Goal: Check status: Check status

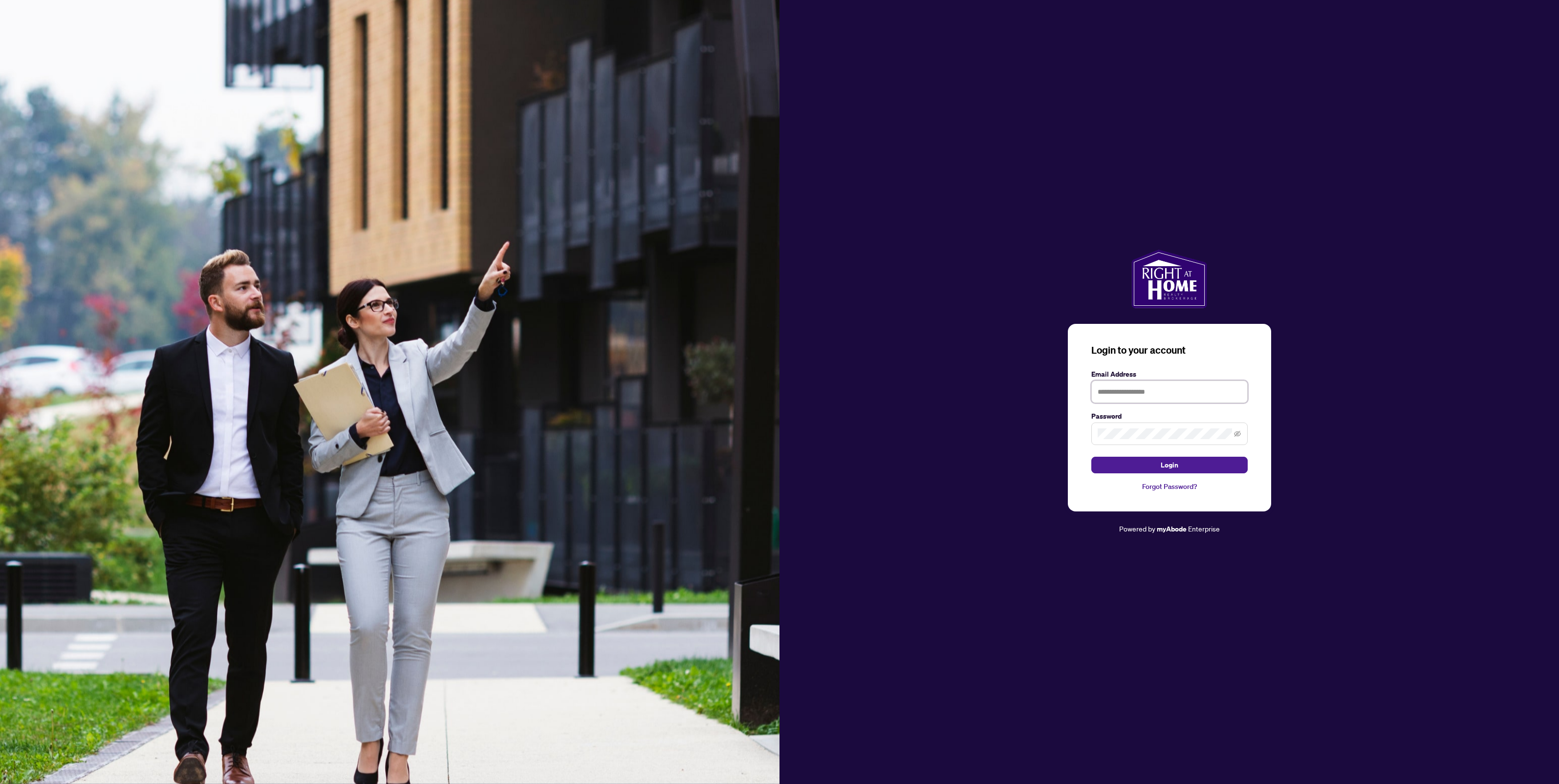
click at [1115, 390] on input "text" at bounding box center [1169, 391] width 156 height 22
type input "**********"
click at [1091, 457] on button "Login" at bounding box center [1169, 465] width 156 height 16
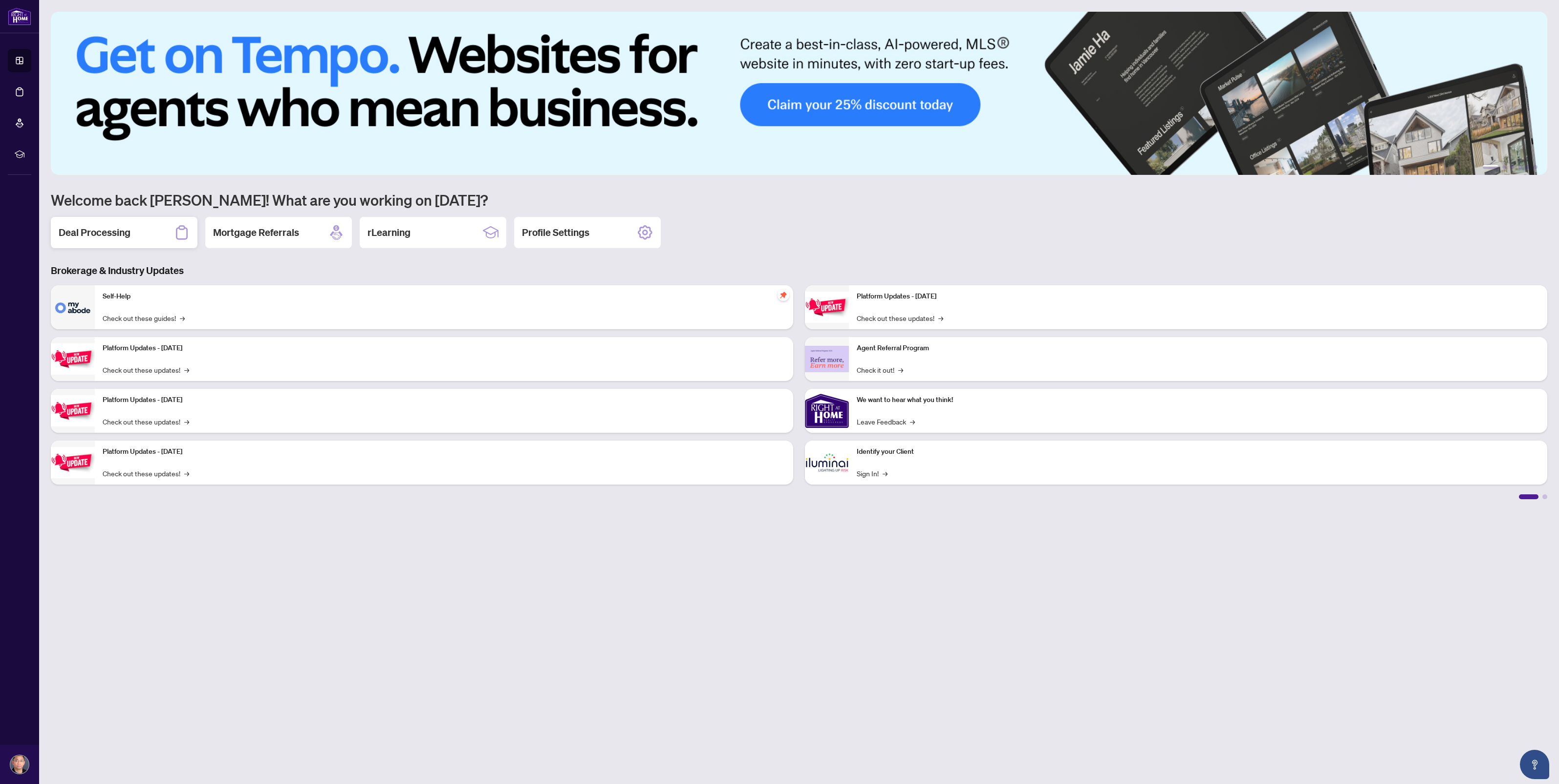
click at [114, 232] on h2 "Deal Processing" at bounding box center [94, 232] width 72 height 14
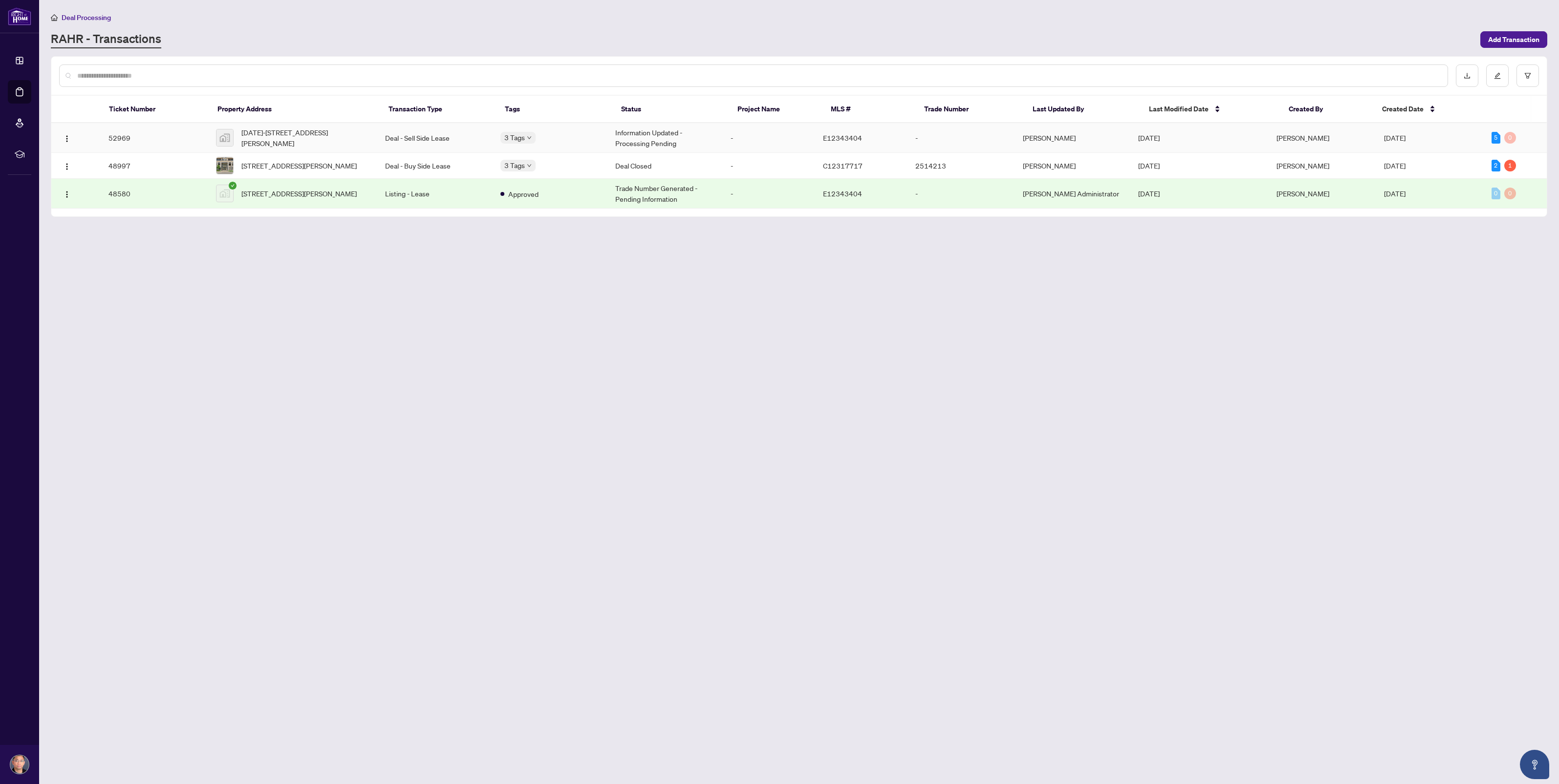
click at [119, 134] on td "52969" at bounding box center [154, 137] width 108 height 30
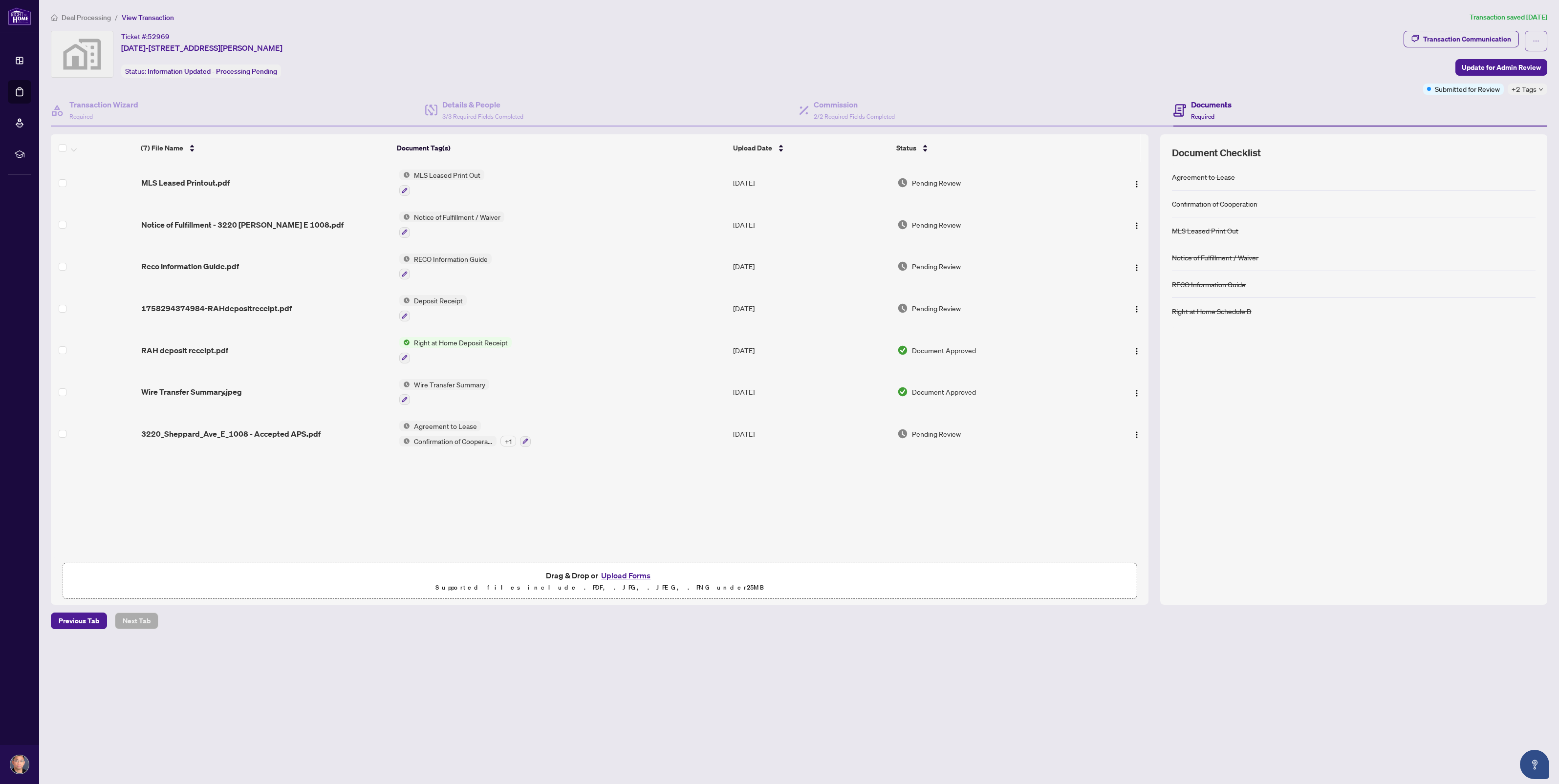
click at [79, 18] on span "Deal Processing" at bounding box center [87, 18] width 50 height 9
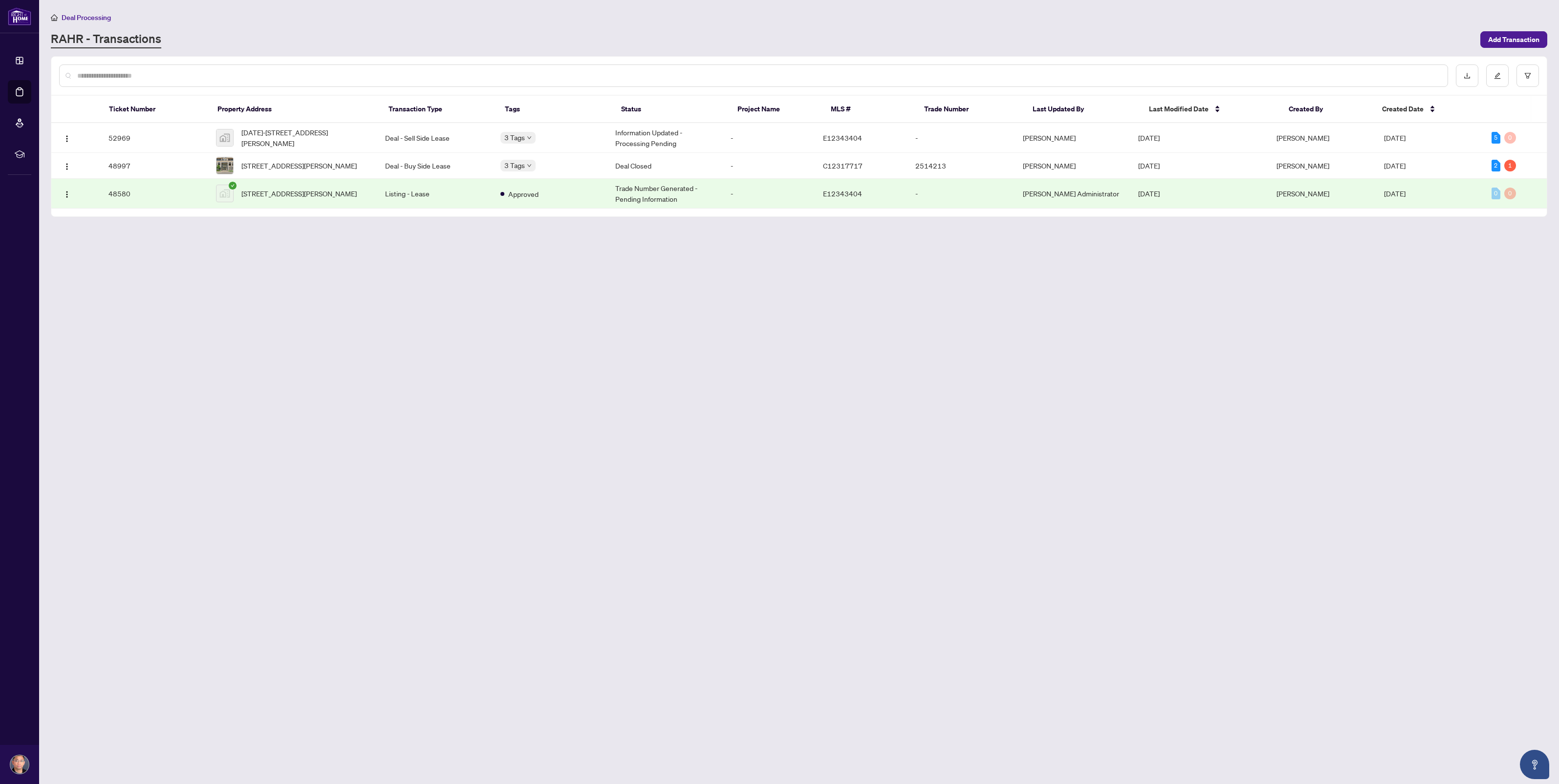
click at [117, 198] on td "48580" at bounding box center [154, 194] width 108 height 30
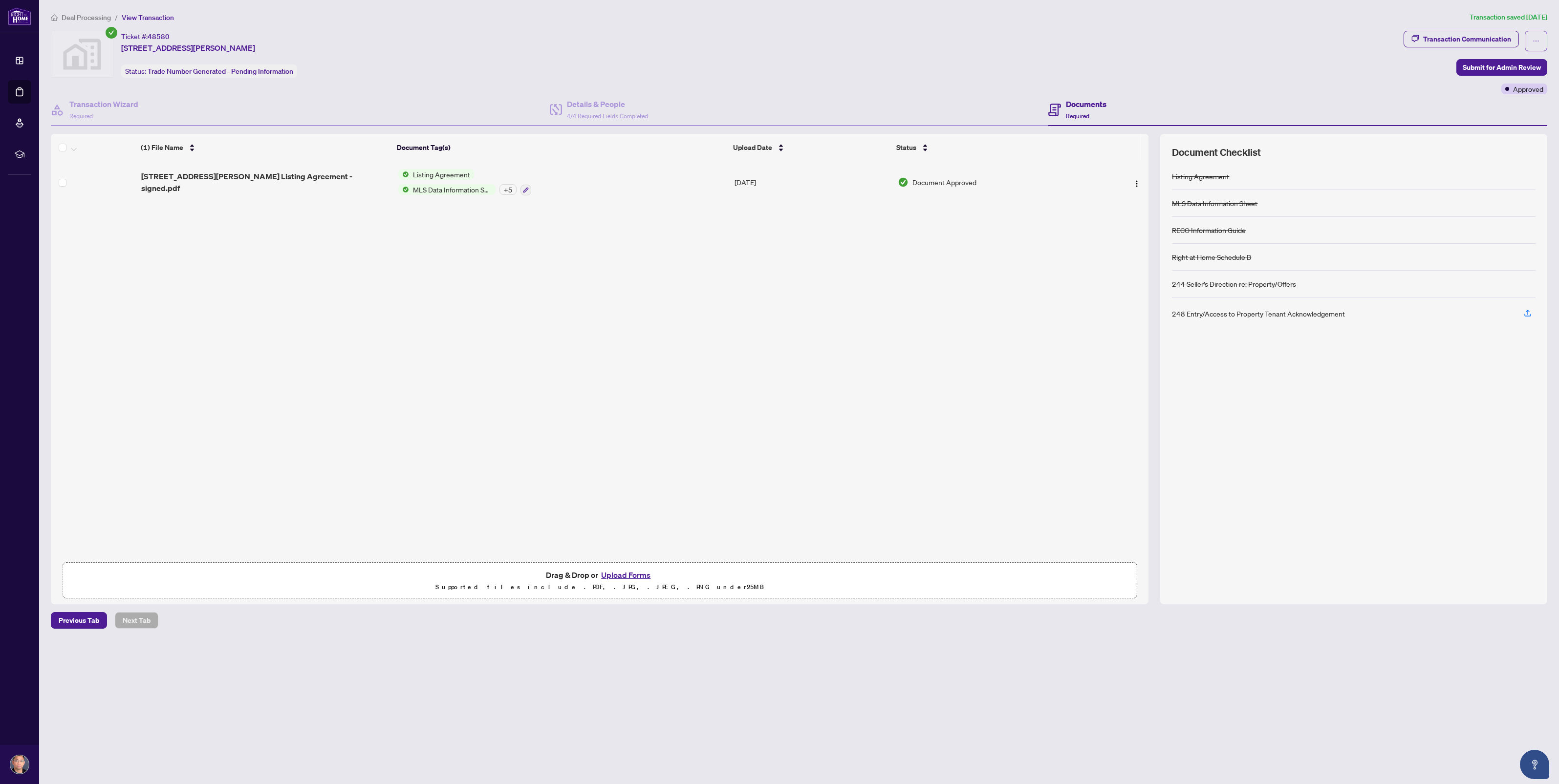
click at [64, 13] on span "Deal Processing" at bounding box center [87, 18] width 50 height 9
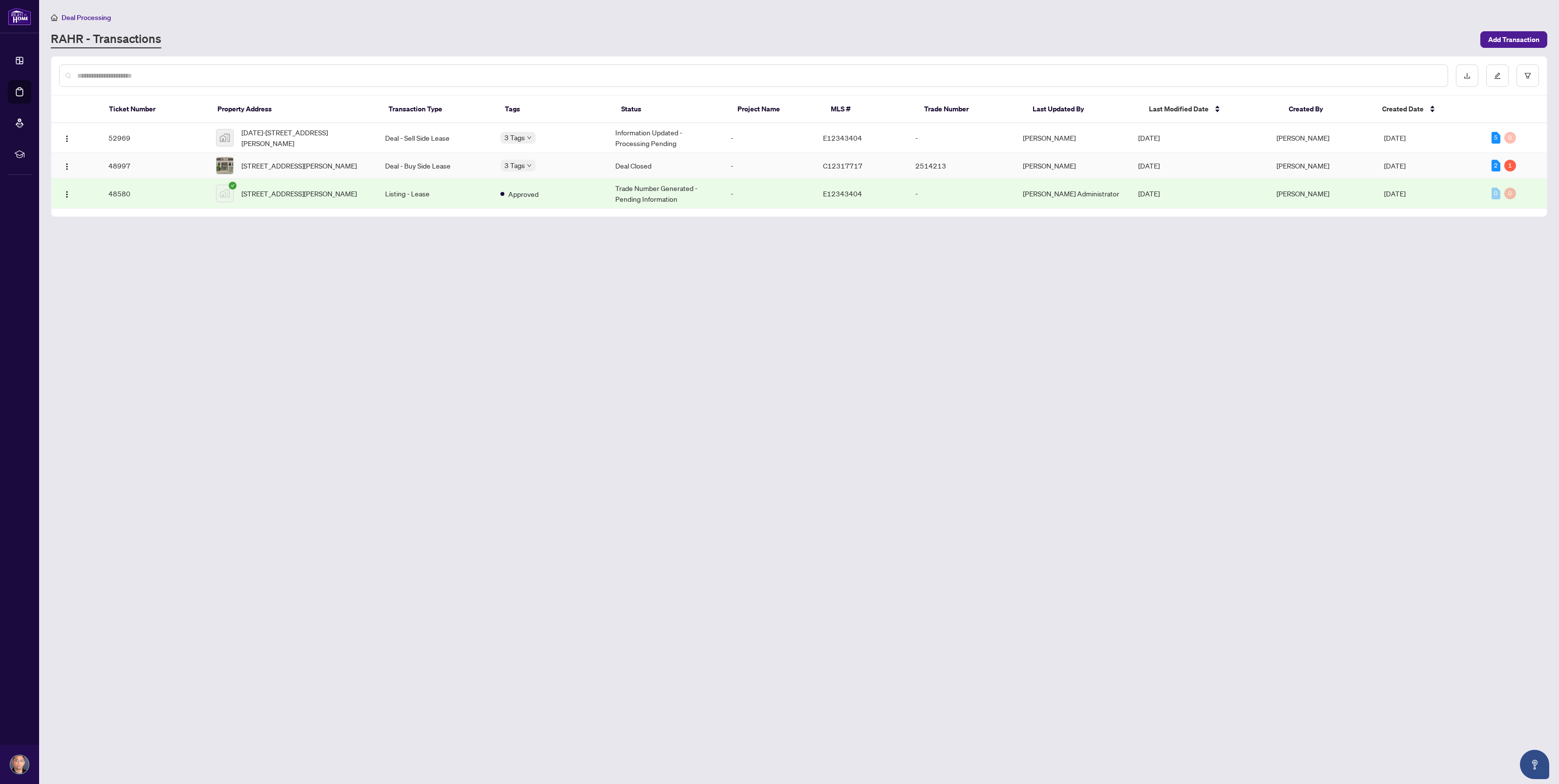
click at [116, 163] on td "48997" at bounding box center [154, 166] width 108 height 26
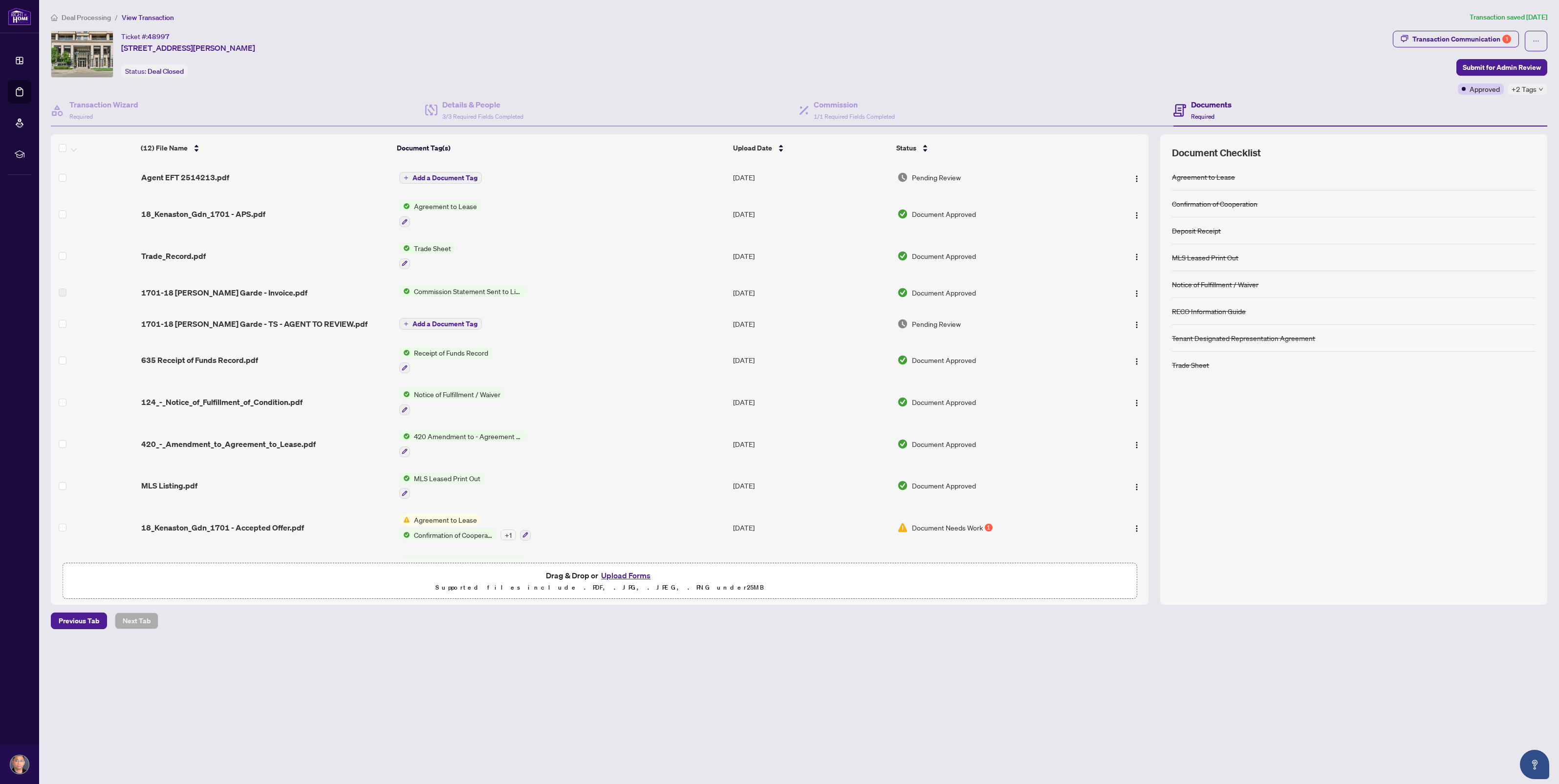
click at [84, 17] on span "Deal Processing" at bounding box center [87, 18] width 50 height 9
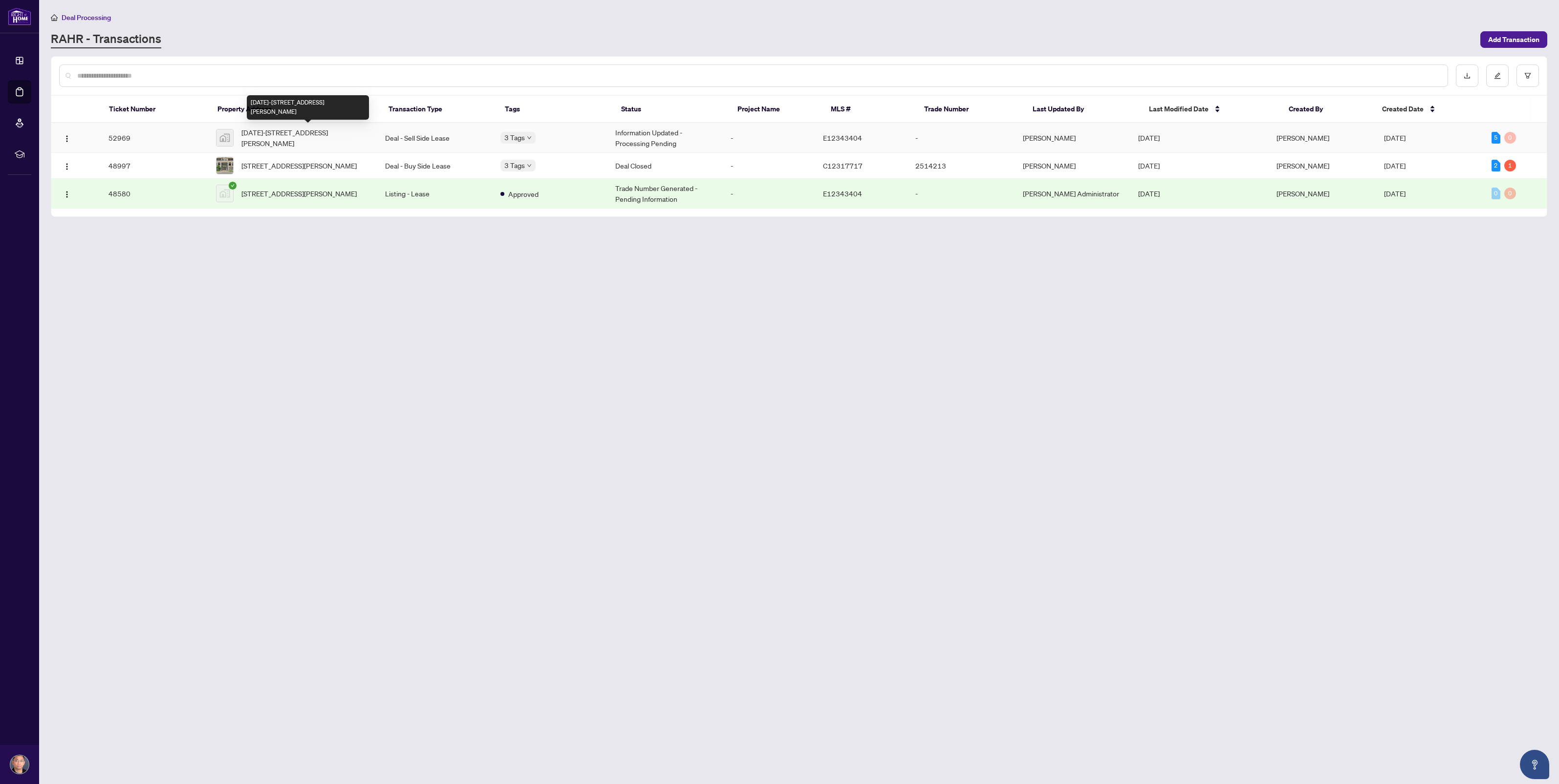
click at [261, 136] on span "[DATE]-[STREET_ADDRESS][PERSON_NAME]" at bounding box center [306, 138] width 128 height 22
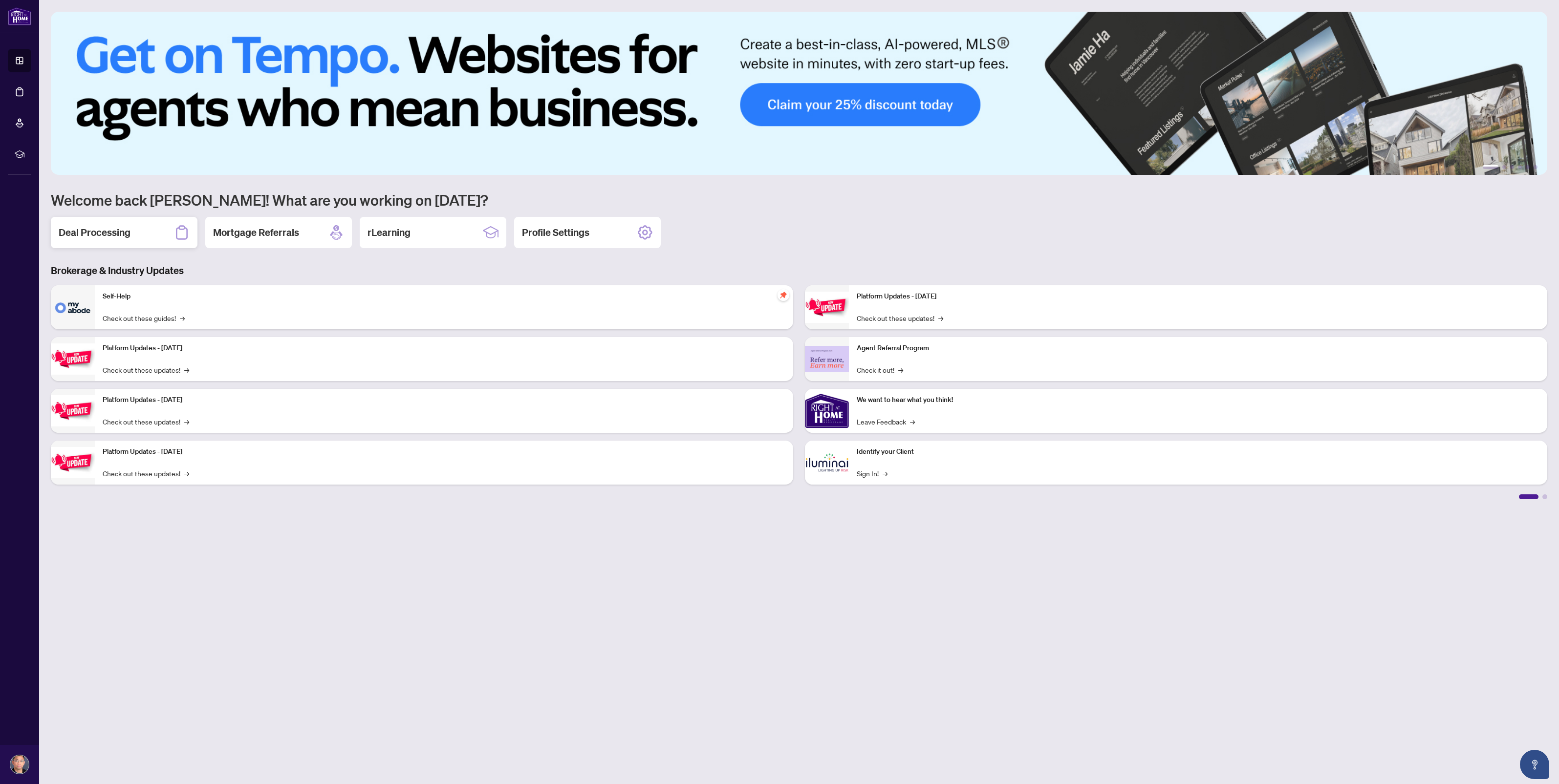
click at [128, 229] on h2 "Deal Processing" at bounding box center [94, 232] width 72 height 14
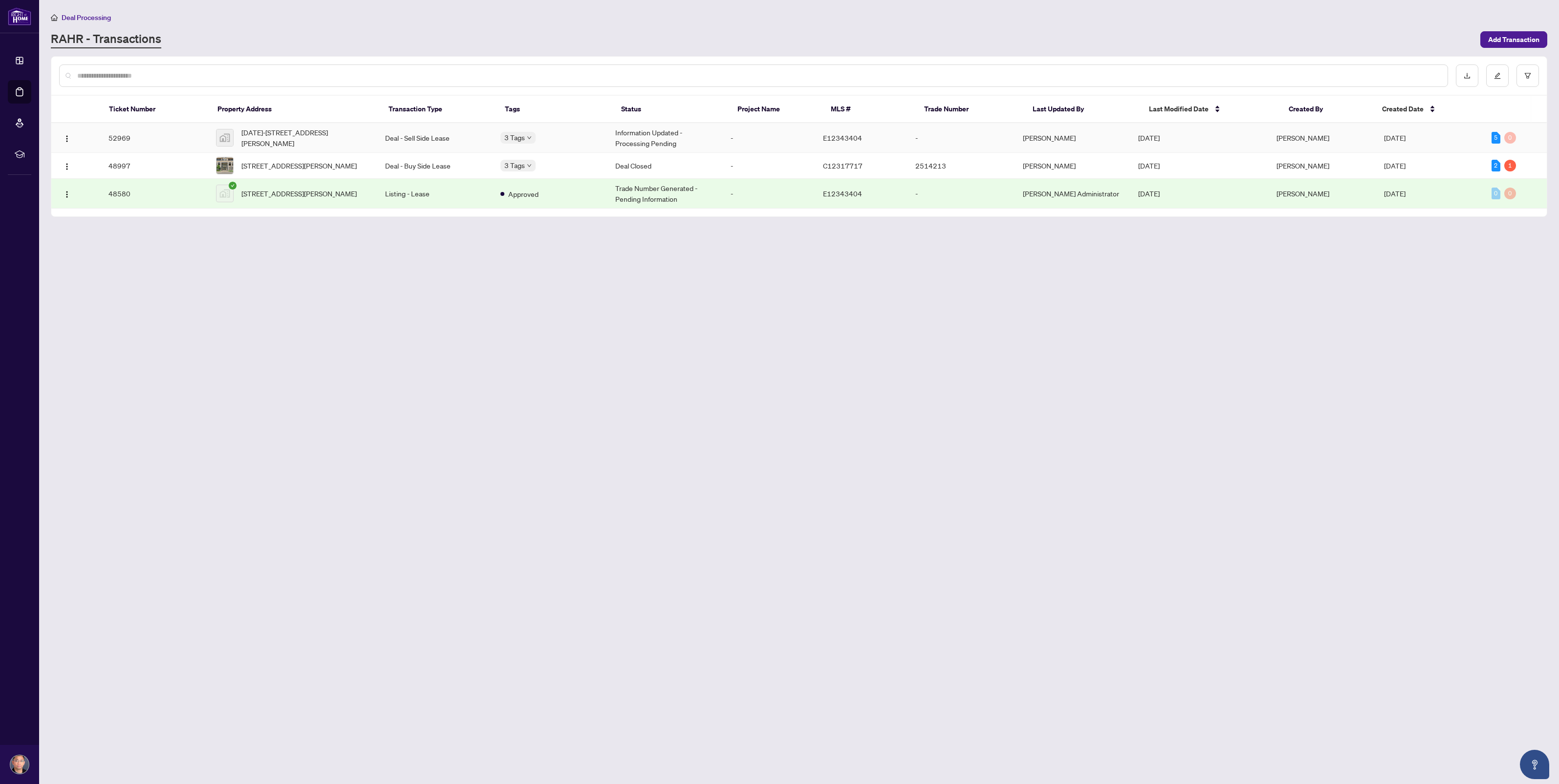
click at [111, 136] on td "52969" at bounding box center [154, 137] width 108 height 30
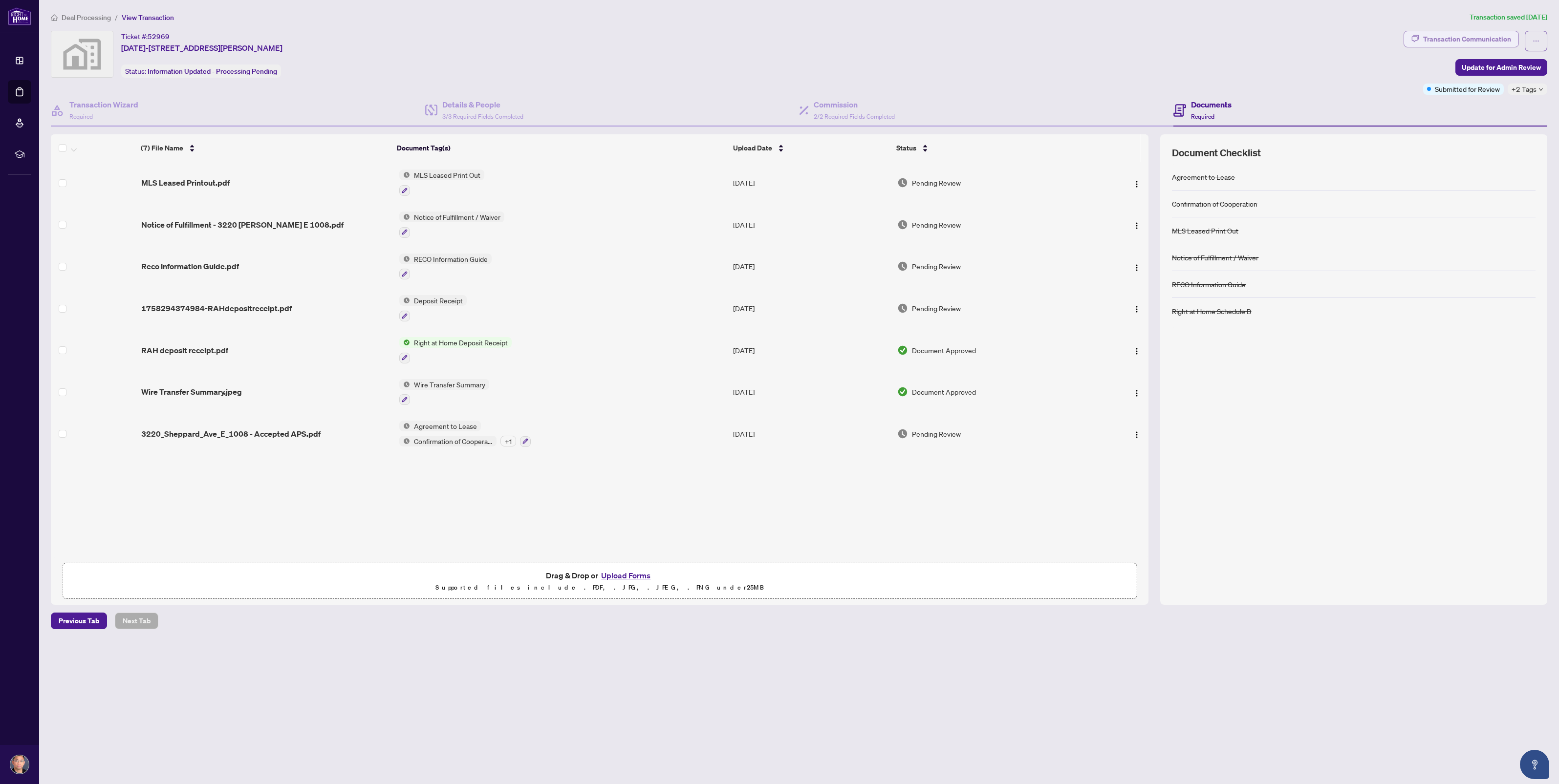
click at [1433, 40] on div "Transaction Communication" at bounding box center [1467, 39] width 88 height 16
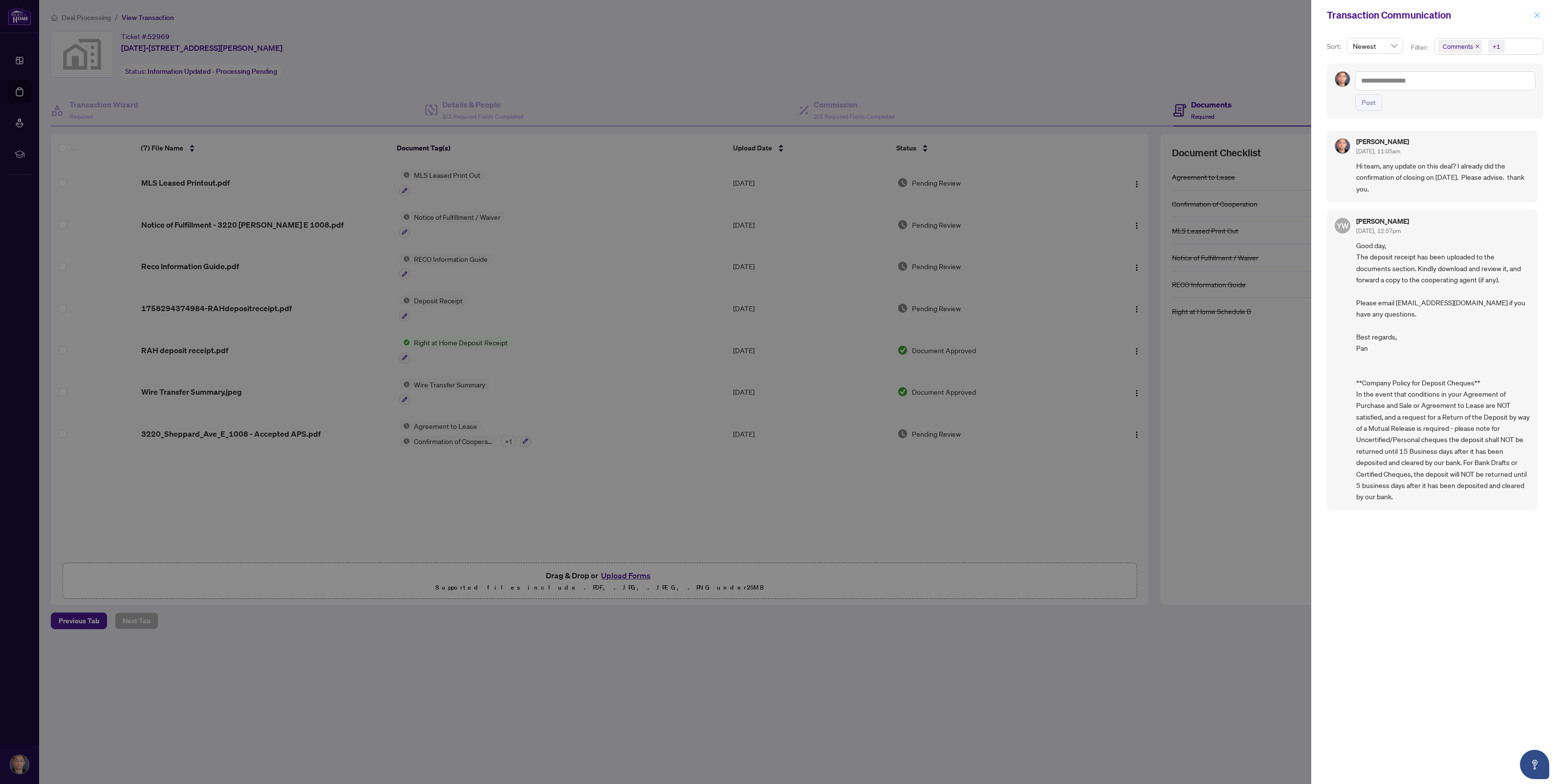
click at [1540, 16] on button "button" at bounding box center [1537, 15] width 13 height 11
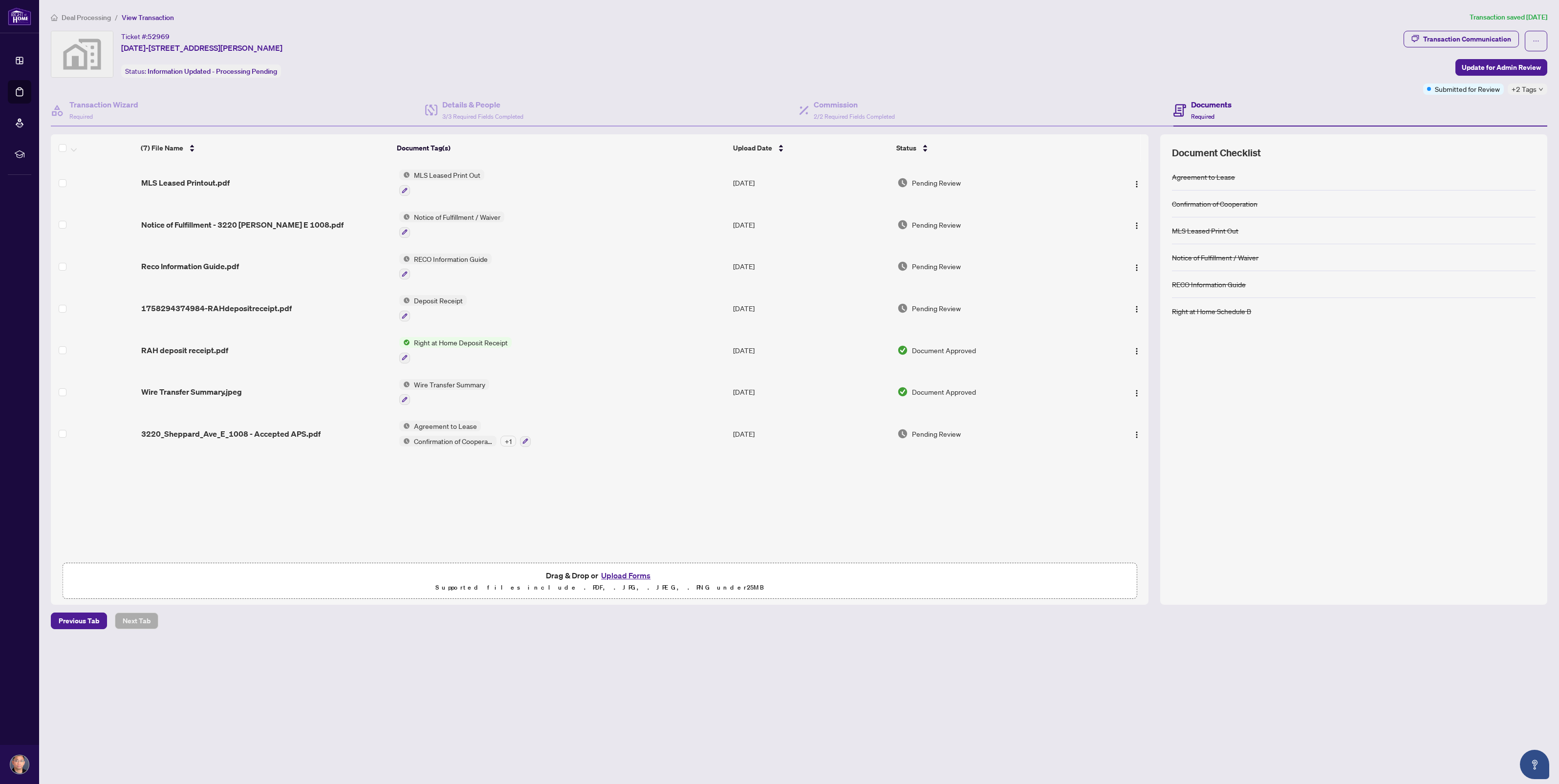
click at [93, 16] on span "Deal Processing" at bounding box center [87, 18] width 50 height 9
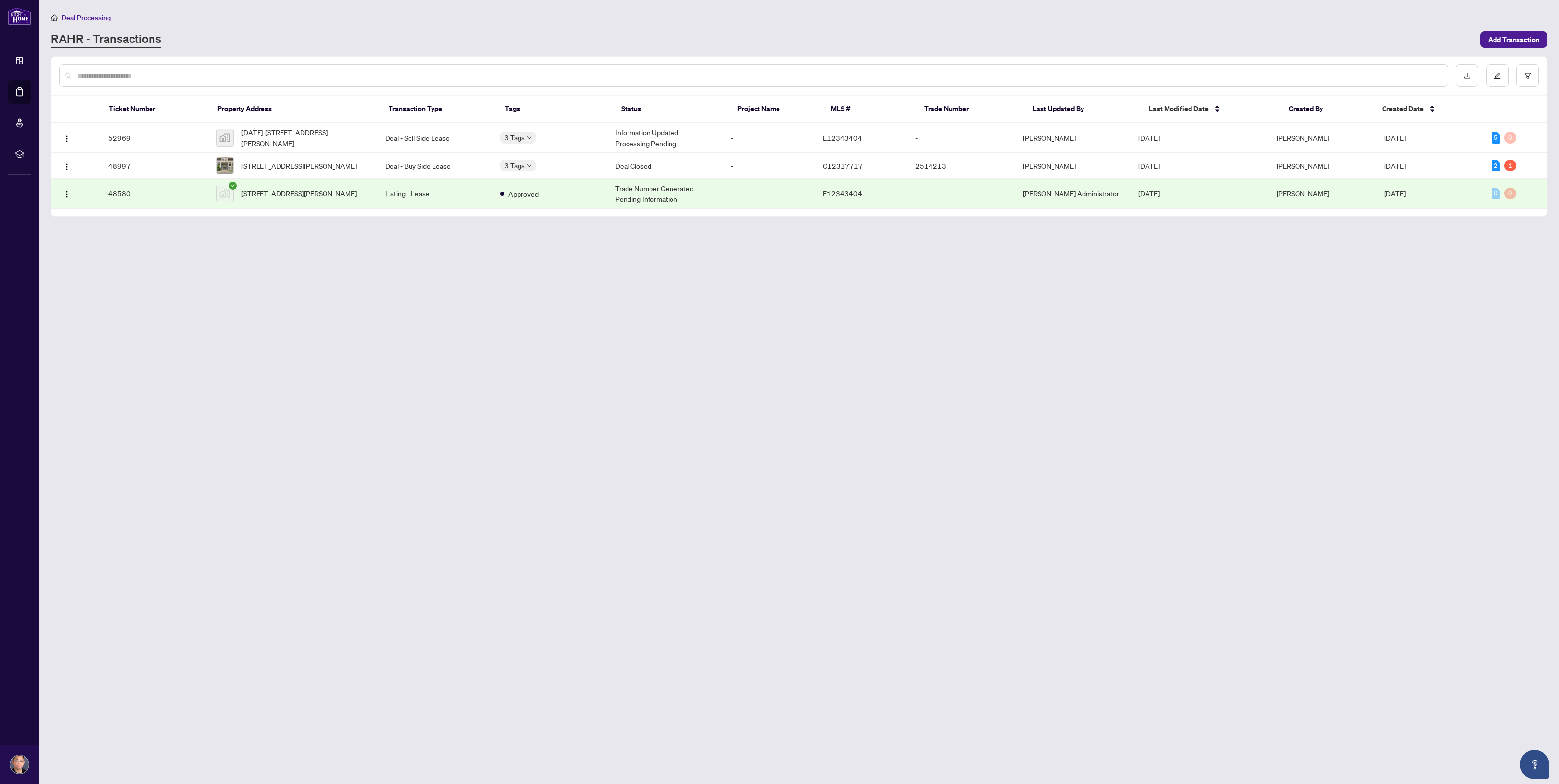
click at [77, 16] on span "Deal Processing" at bounding box center [87, 18] width 50 height 9
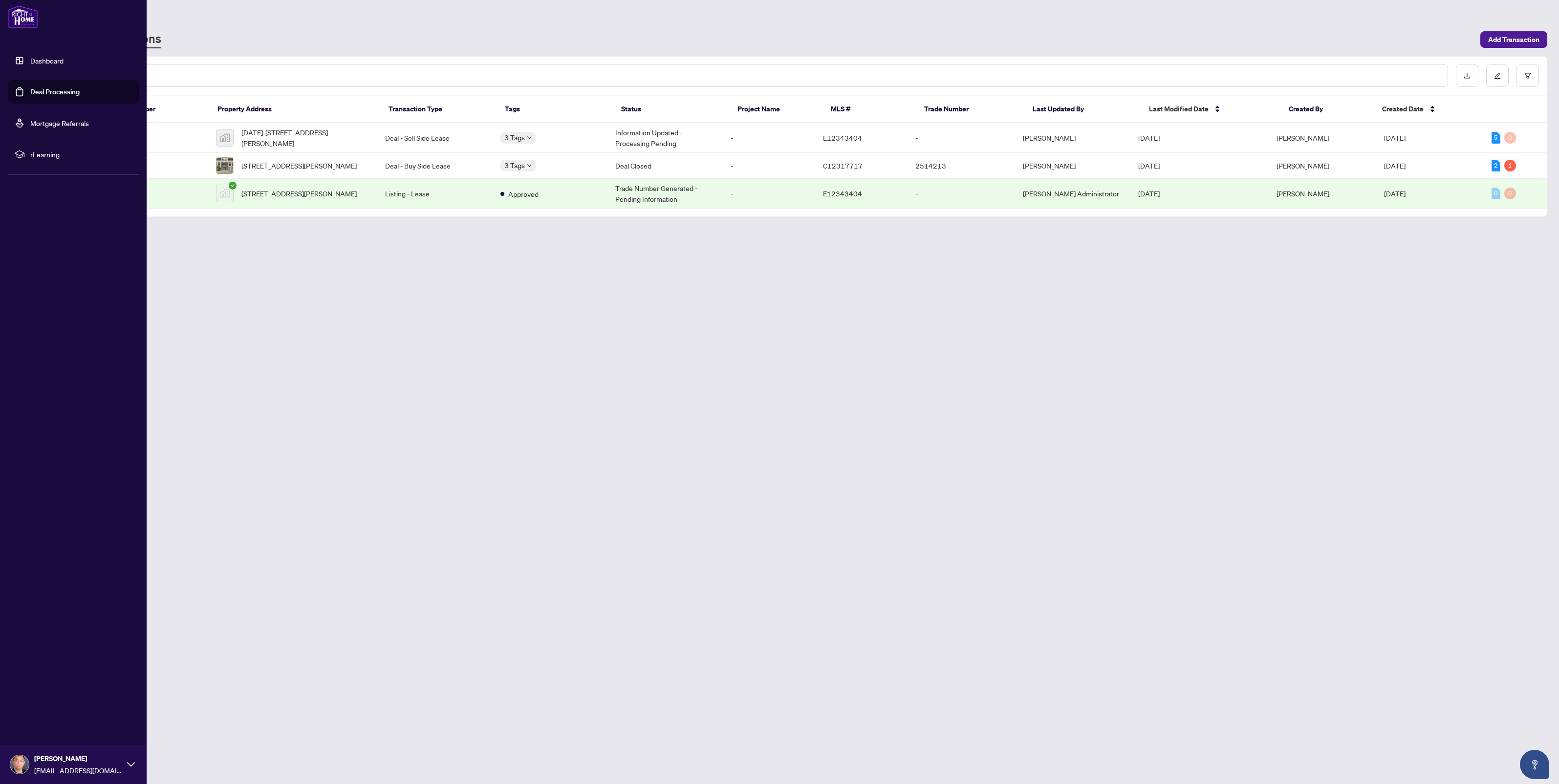
click at [43, 60] on link "Dashboard" at bounding box center [47, 60] width 33 height 9
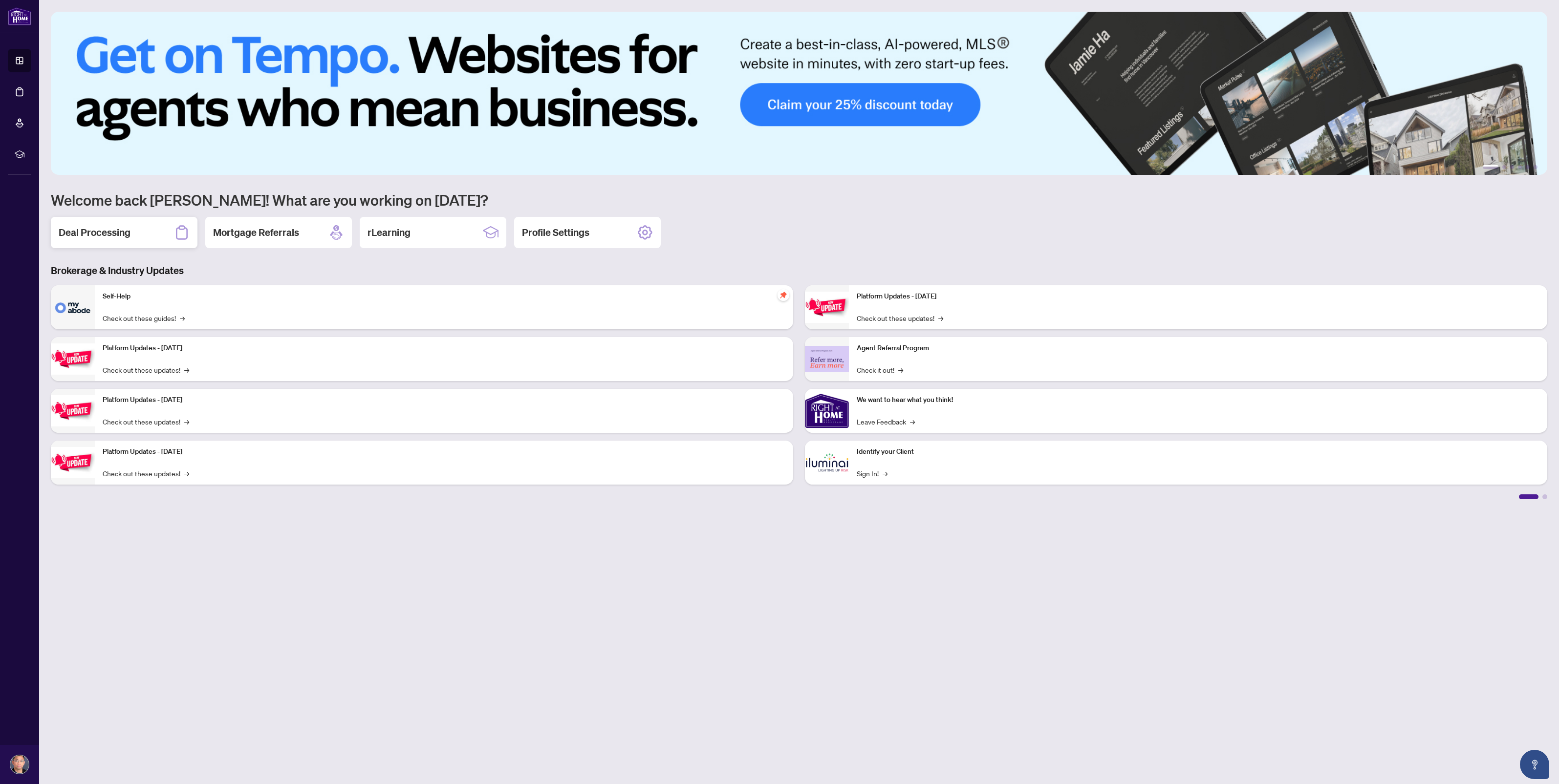
click at [116, 232] on h2 "Deal Processing" at bounding box center [94, 232] width 72 height 14
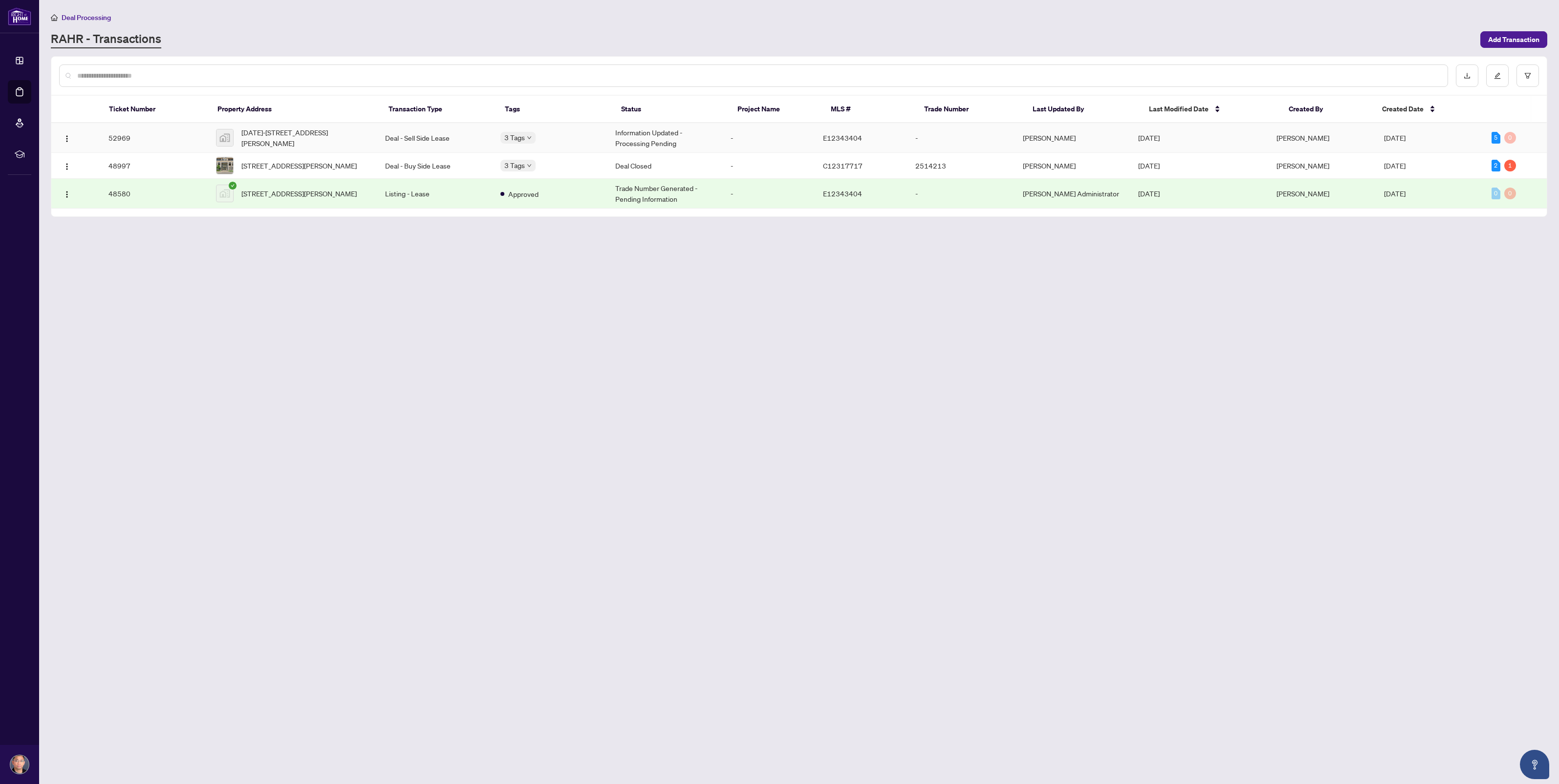
click at [123, 135] on td "52969" at bounding box center [154, 137] width 108 height 30
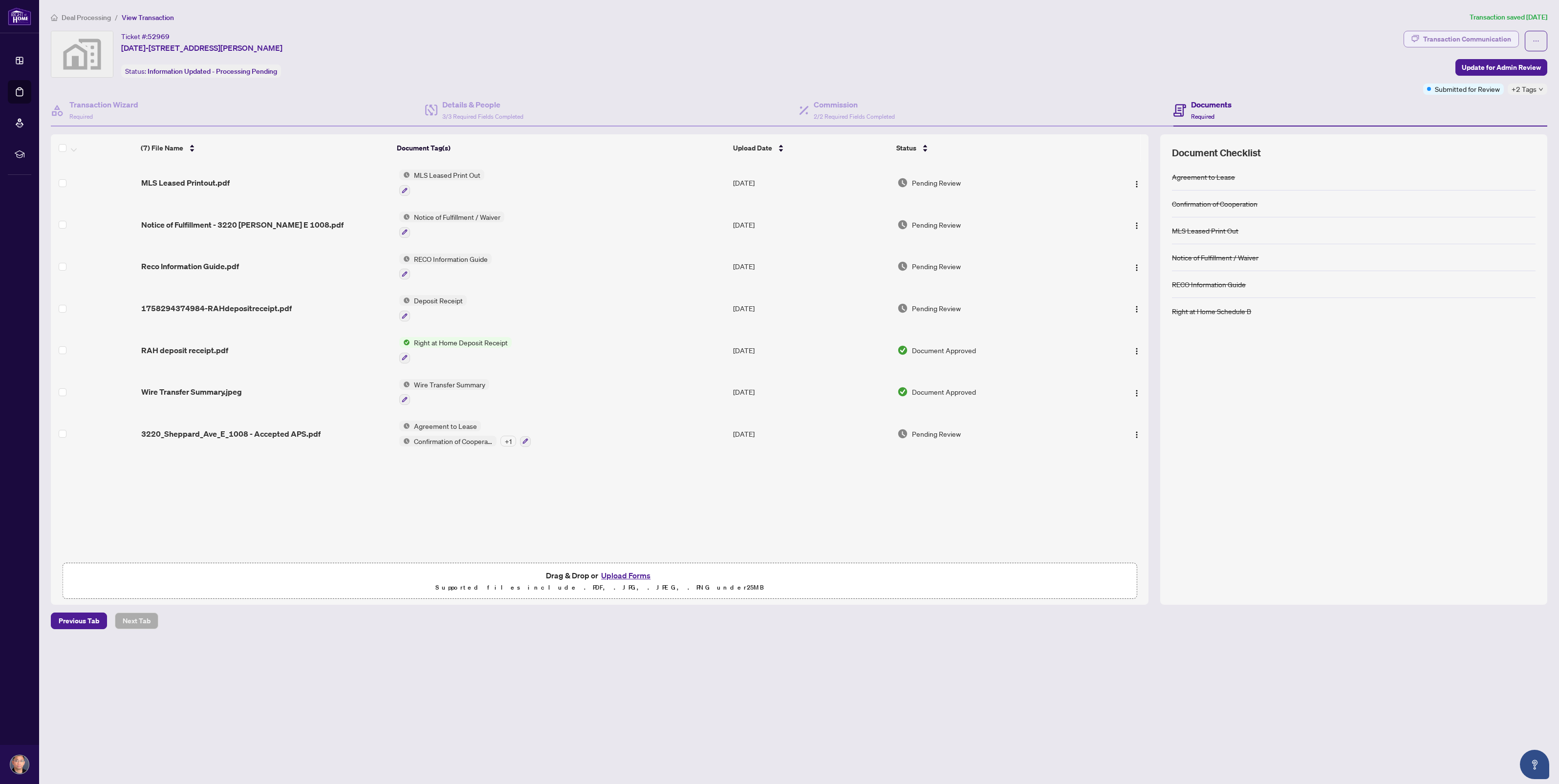
click at [1443, 33] on div "Transaction Communication" at bounding box center [1467, 39] width 88 height 16
